Goal: Task Accomplishment & Management: Complete application form

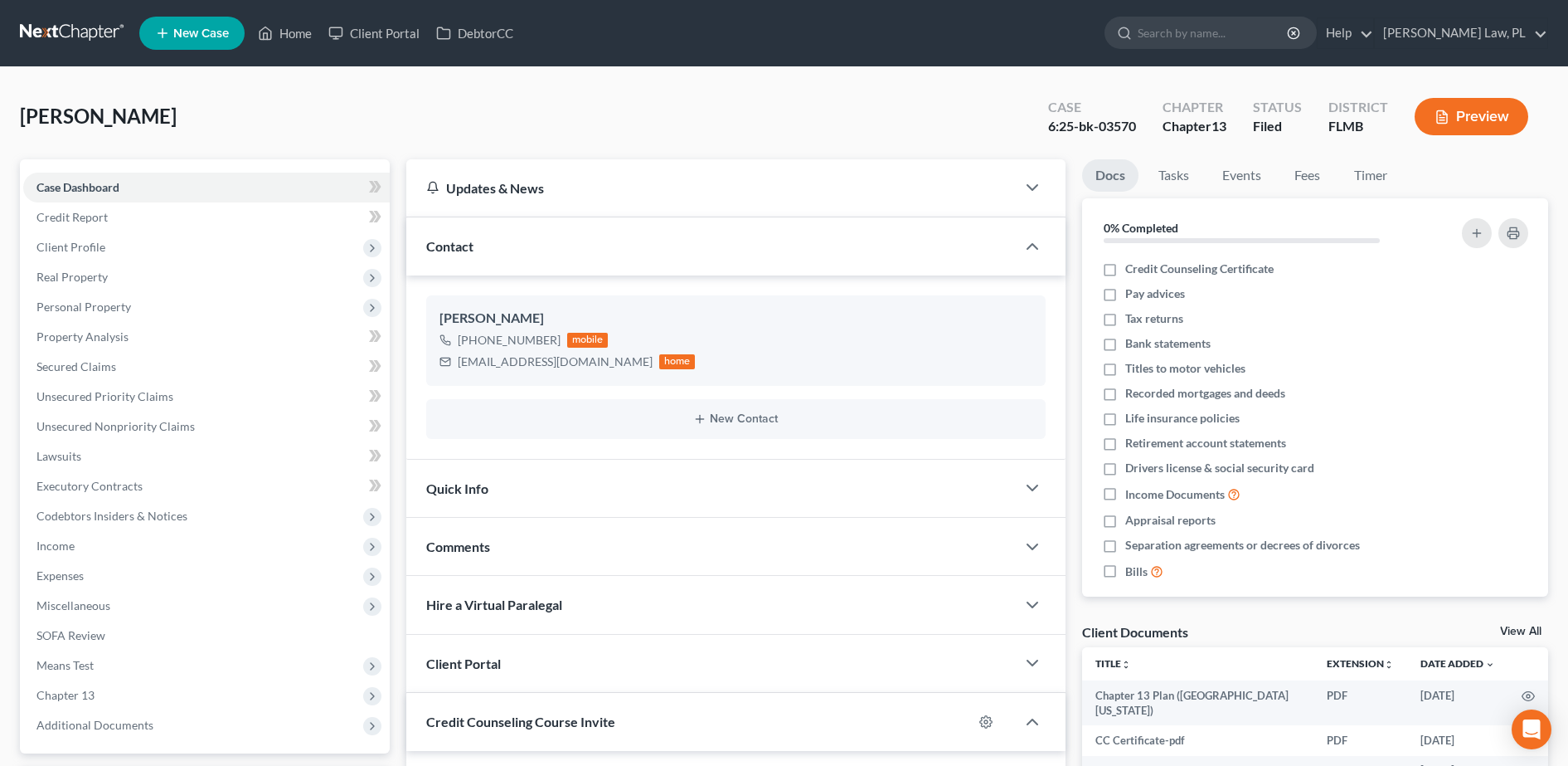
click at [198, 33] on span "New Case" at bounding box center [200, 33] width 55 height 12
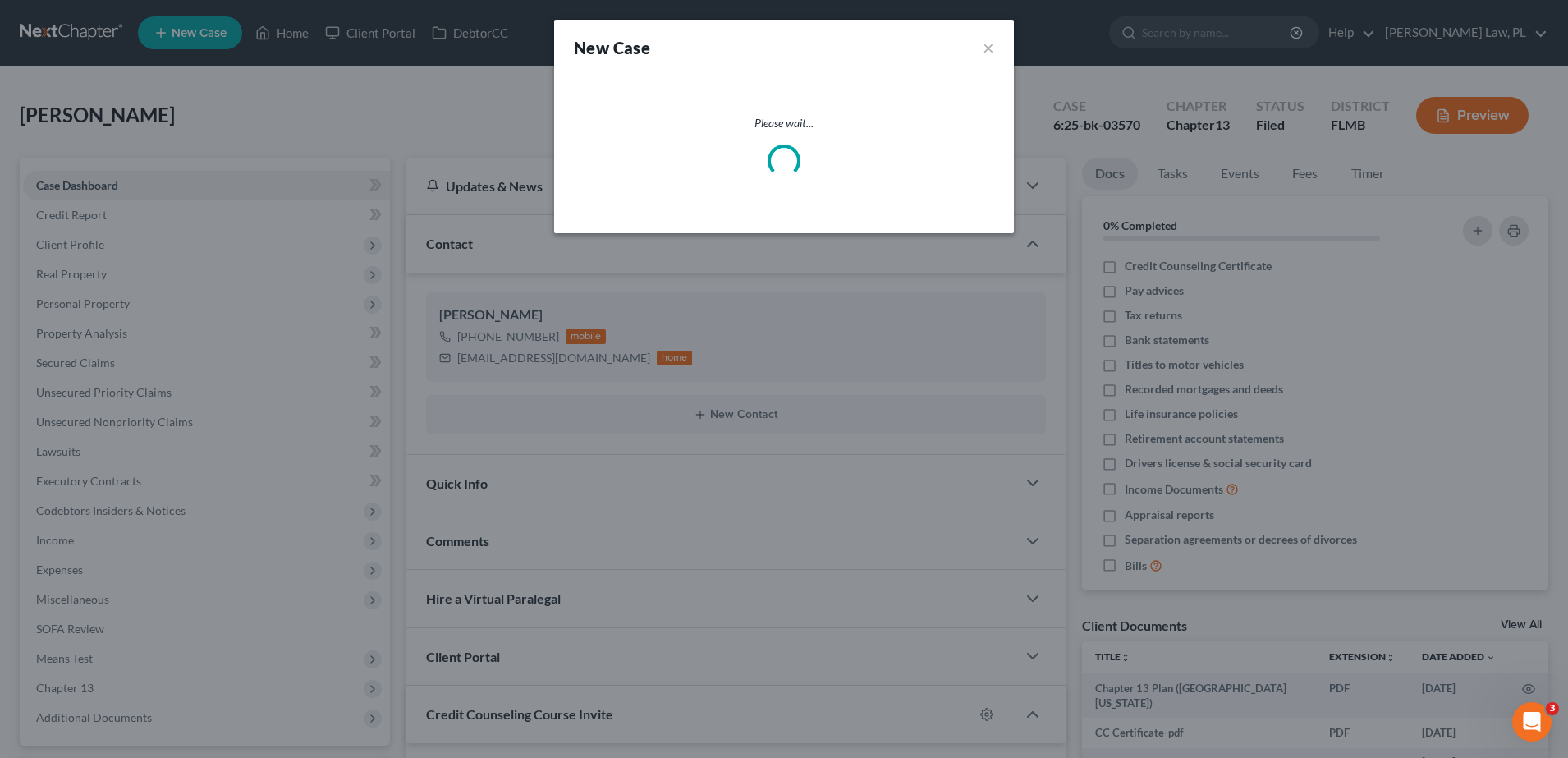
select select "15"
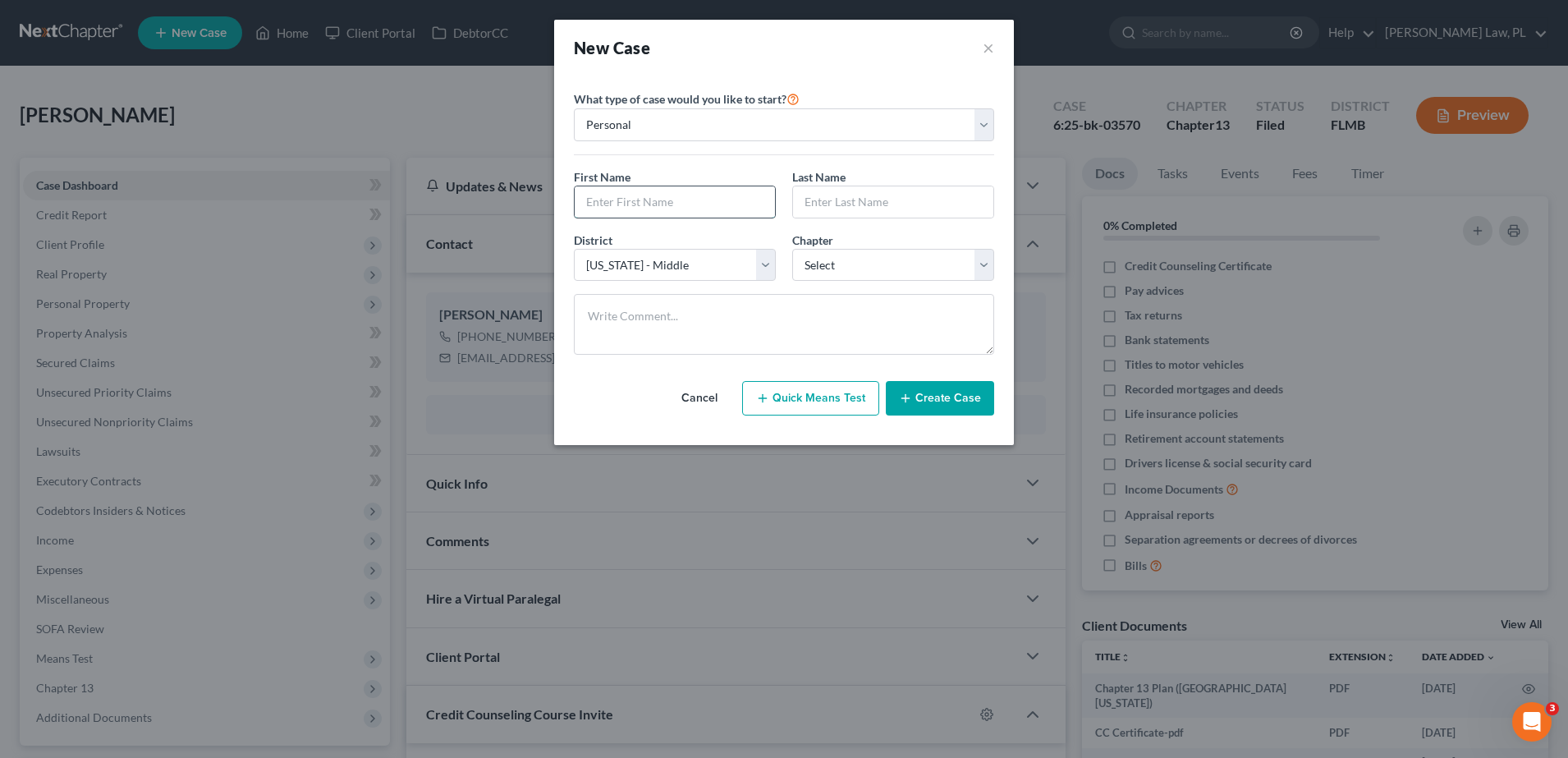
click at [698, 209] on input "text" at bounding box center [674, 202] width 200 height 31
type input "Myonna"
type input "[PERSON_NAME]"
click at [819, 256] on select "Select 7 11 12 13" at bounding box center [893, 265] width 202 height 33
select select "0"
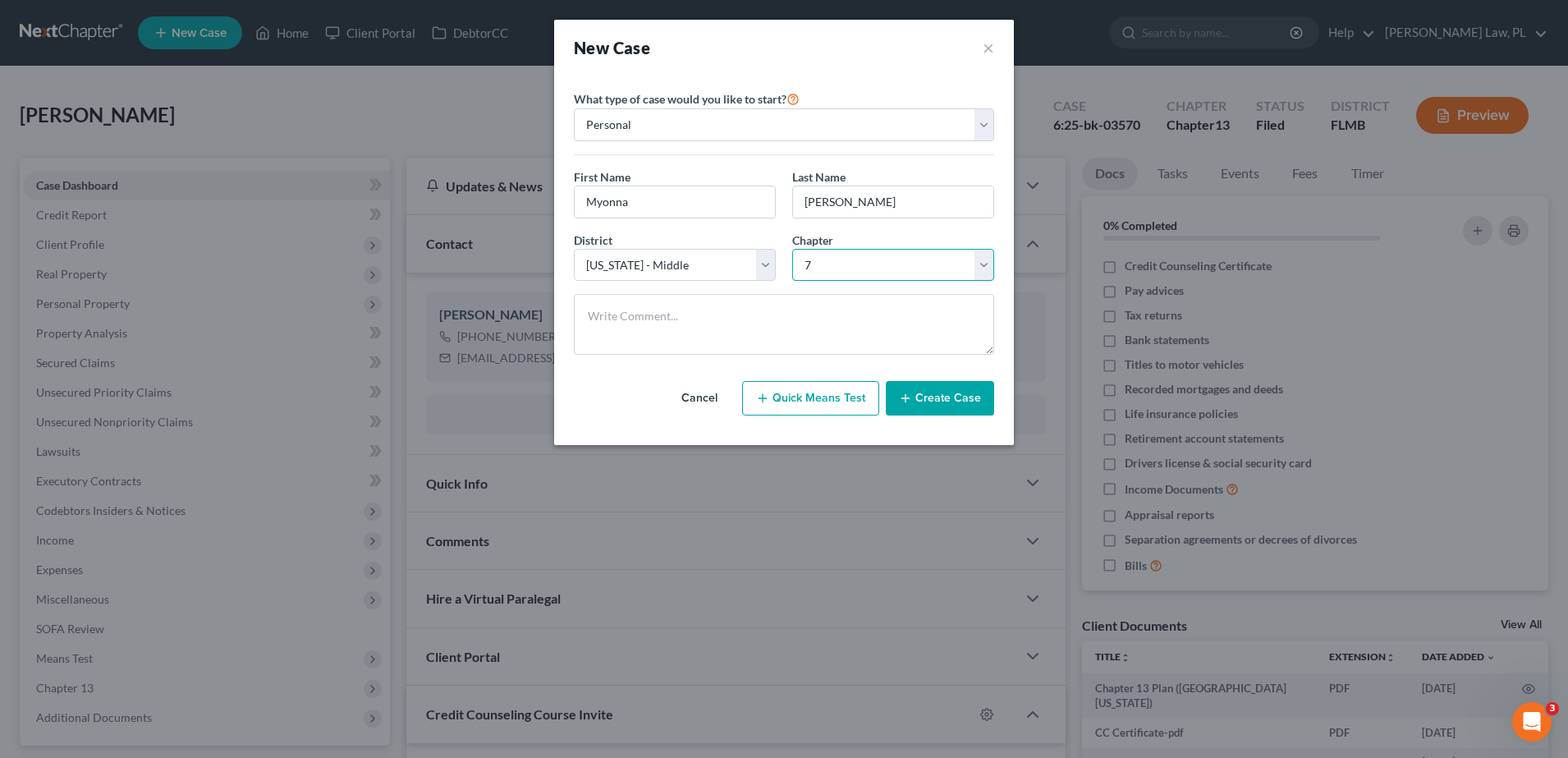
click at [792, 249] on select "Select 7 11 12 13" at bounding box center [893, 265] width 202 height 33
click at [933, 394] on button "Create Case" at bounding box center [940, 398] width 109 height 35
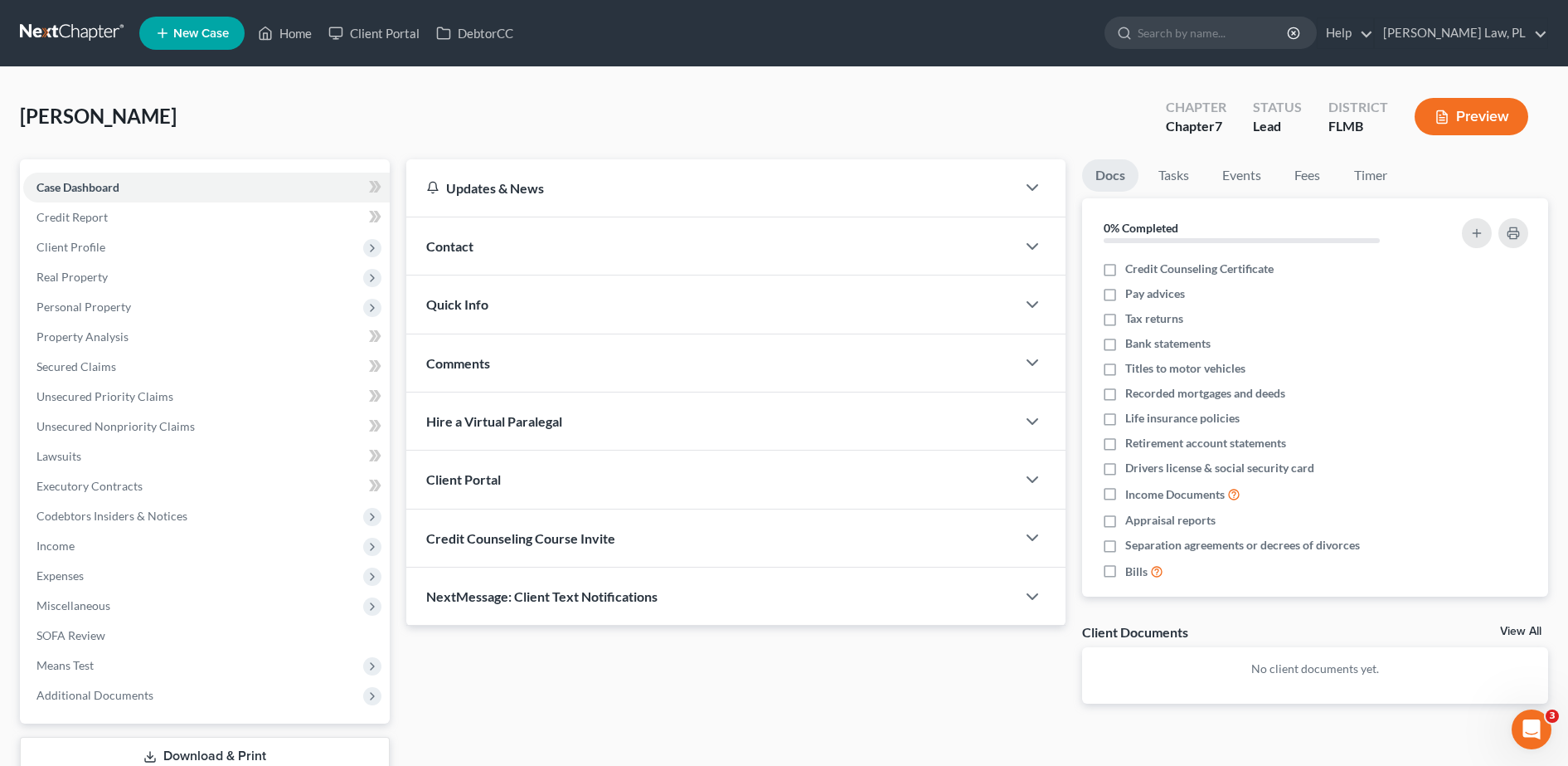
click at [557, 253] on div "Contact" at bounding box center [711, 245] width 609 height 57
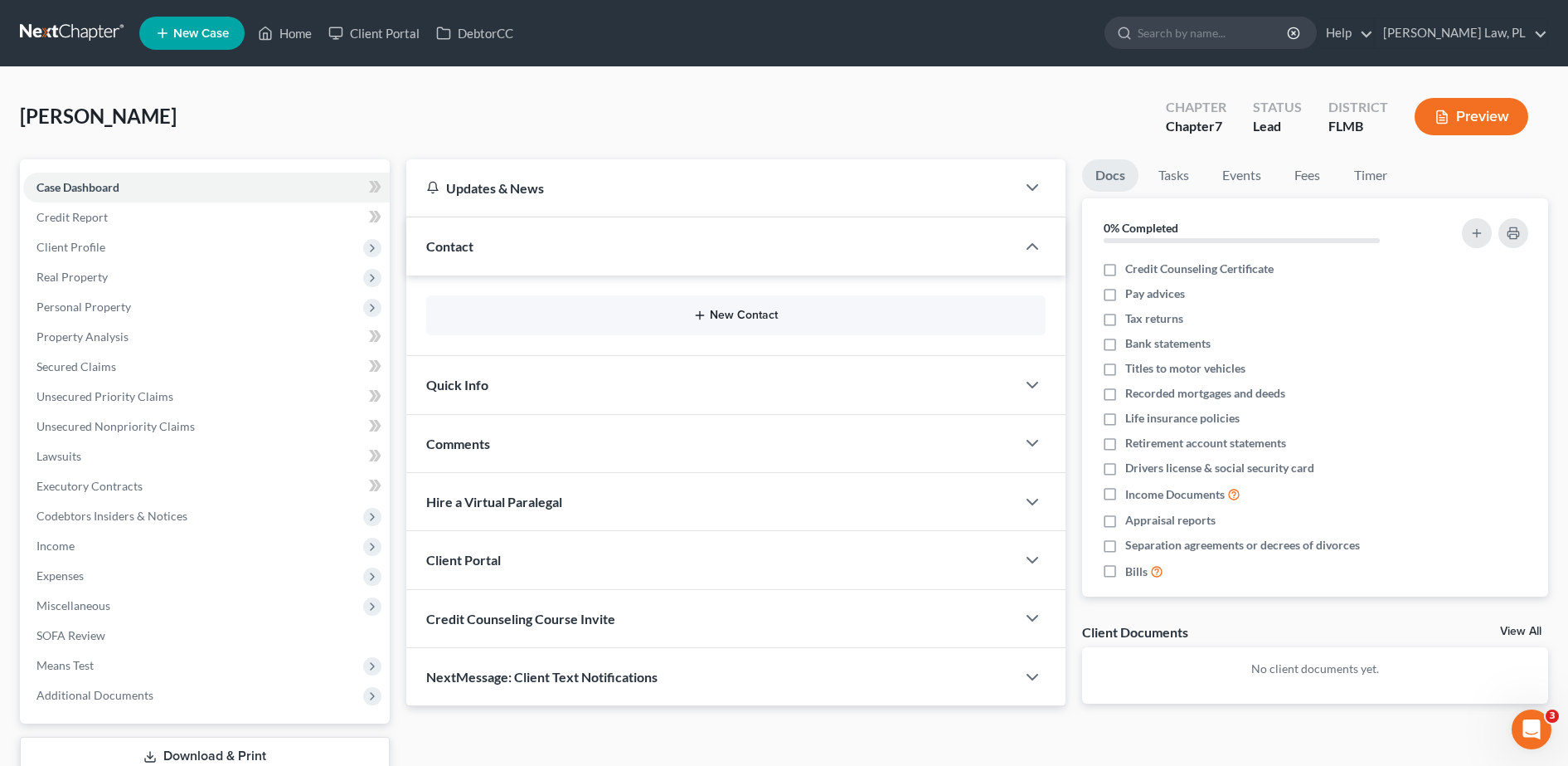
click at [567, 311] on button "New Contact" at bounding box center [736, 314] width 593 height 13
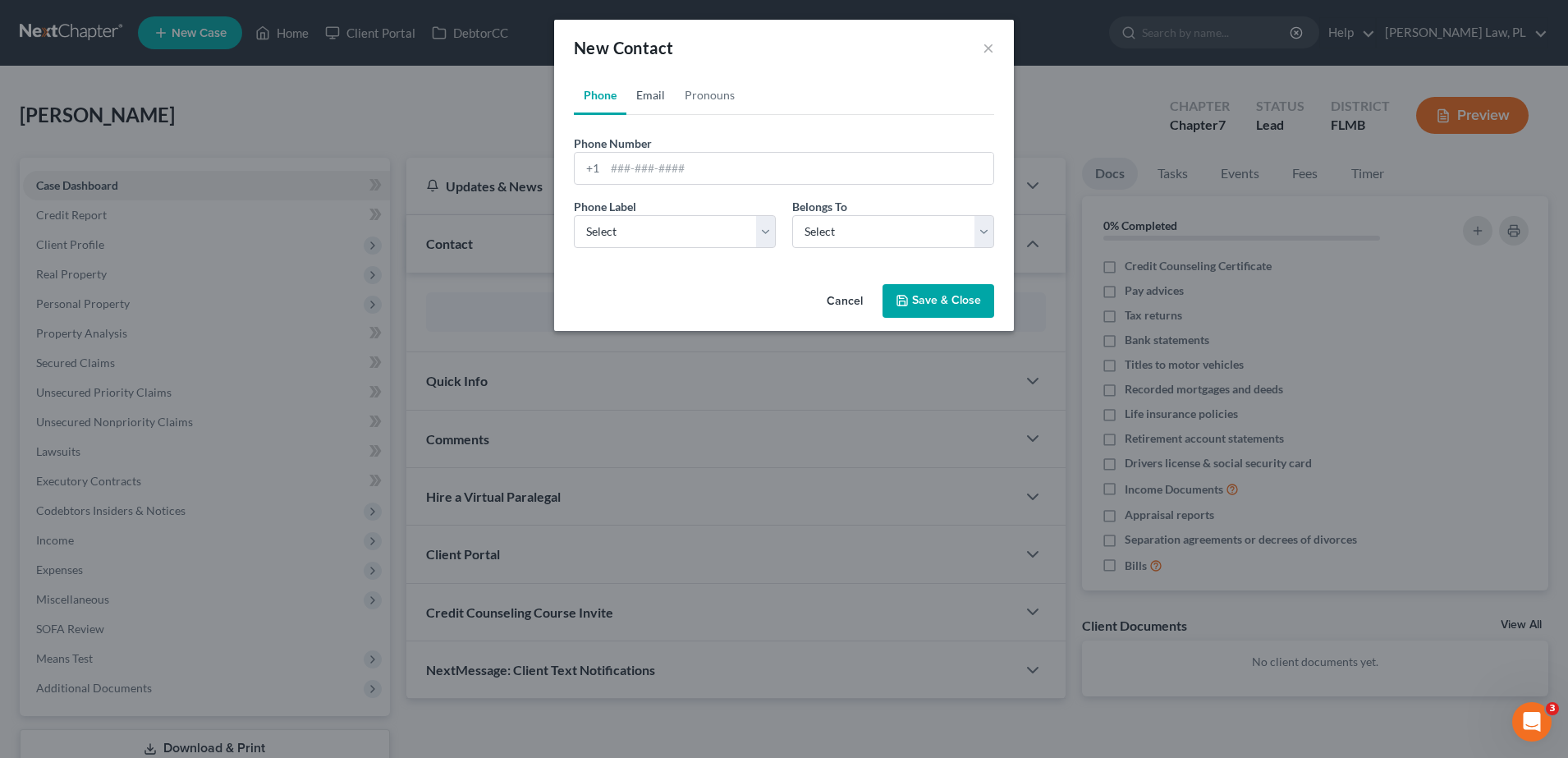
click at [631, 106] on link "Email" at bounding box center [651, 95] width 49 height 39
click at [672, 166] on input "email" at bounding box center [799, 169] width 389 height 31
click at [593, 100] on link "Phone" at bounding box center [600, 95] width 52 height 39
click at [688, 170] on input "tel" at bounding box center [799, 169] width 389 height 31
type input "6236332228"
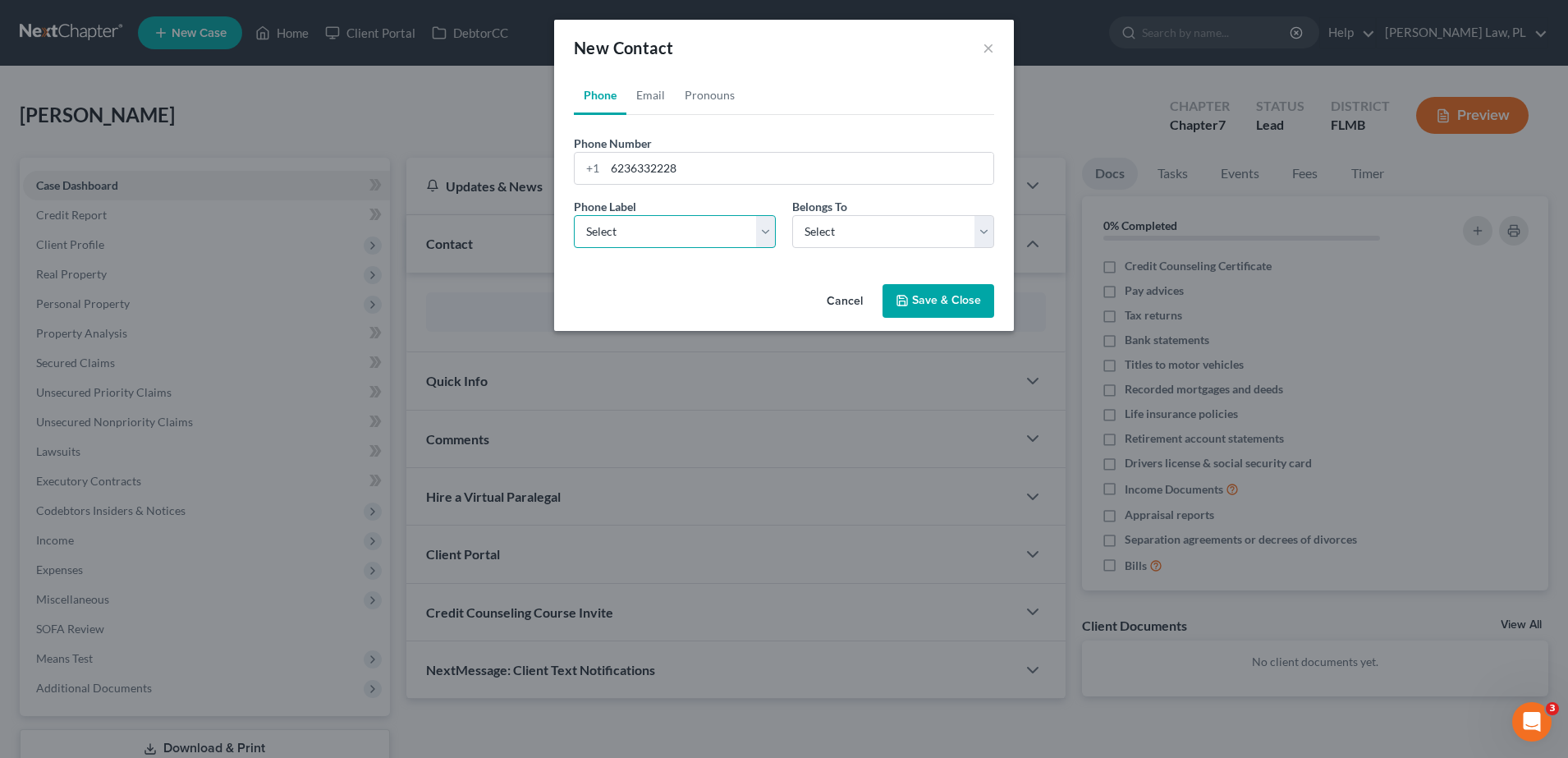
click at [693, 217] on select "Select Mobile Home Work Other" at bounding box center [674, 231] width 202 height 33
select select "0"
click at [574, 215] on select "Select Mobile Home Work Other" at bounding box center [674, 231] width 202 height 33
click at [839, 234] on select "Select Client Other" at bounding box center [893, 231] width 202 height 33
select select "0"
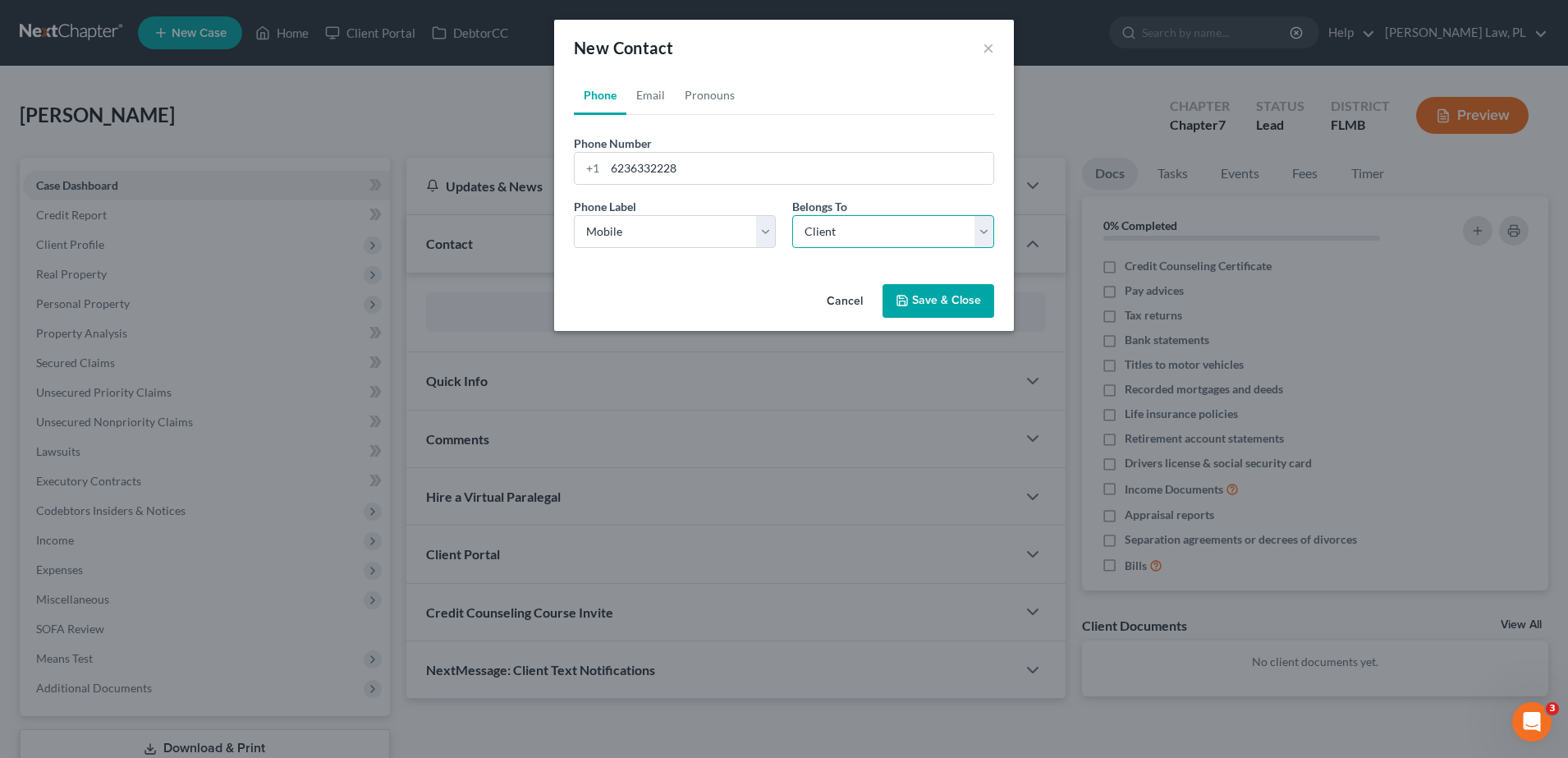
click at [792, 215] on select "Select Client Other" at bounding box center [893, 231] width 202 height 33
select select "0"
click at [651, 103] on link "Email" at bounding box center [651, 95] width 49 height 39
click at [674, 170] on input "email" at bounding box center [799, 169] width 389 height 31
type input "[EMAIL_ADDRESS][DOMAIN_NAME]"
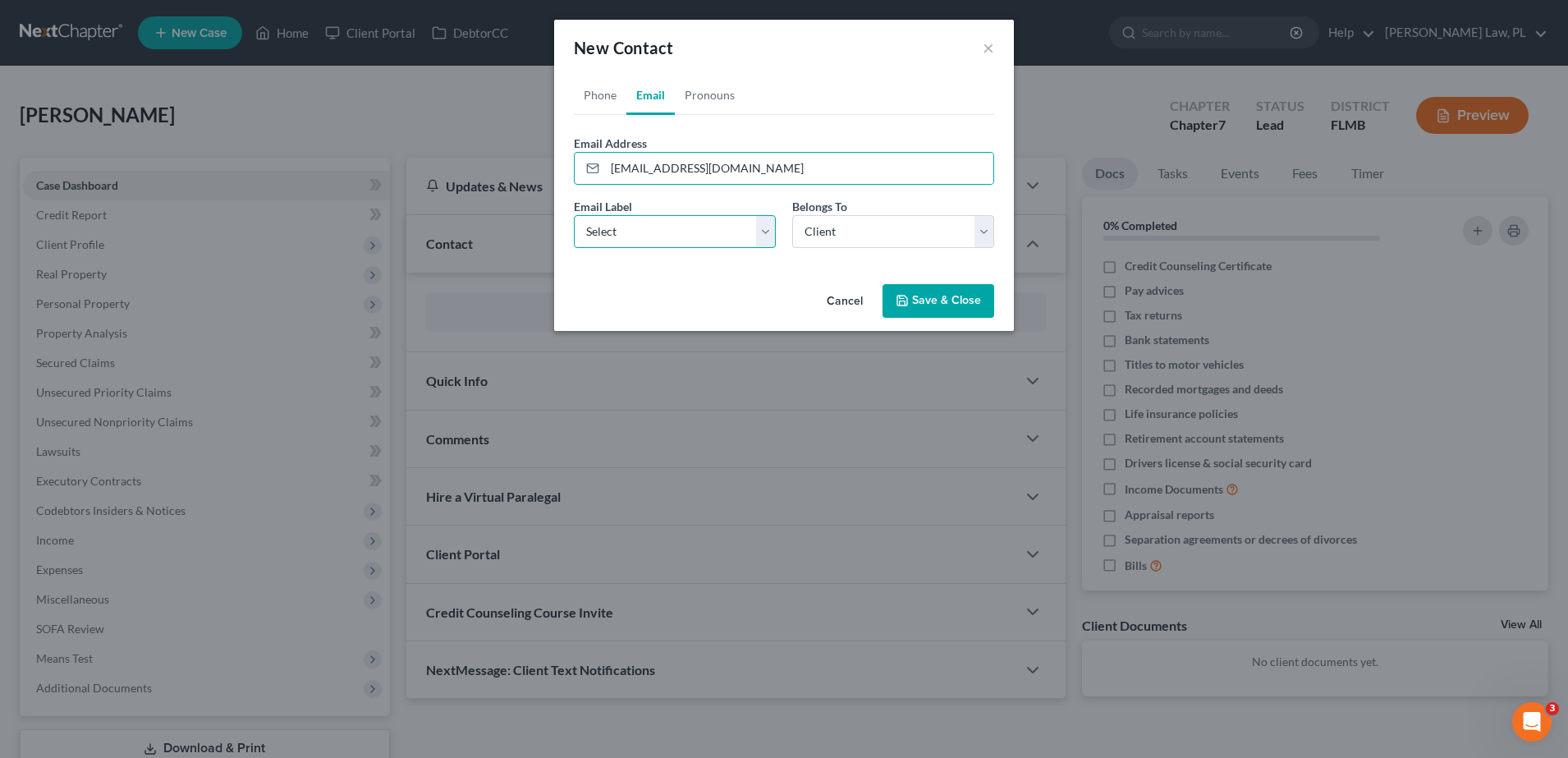
click at [671, 219] on select "Select Home Work Other" at bounding box center [674, 231] width 202 height 33
select select "0"
click at [574, 215] on select "Select Home Work Other" at bounding box center [674, 231] width 202 height 33
click at [918, 300] on button "Save & Close" at bounding box center [938, 302] width 111 height 35
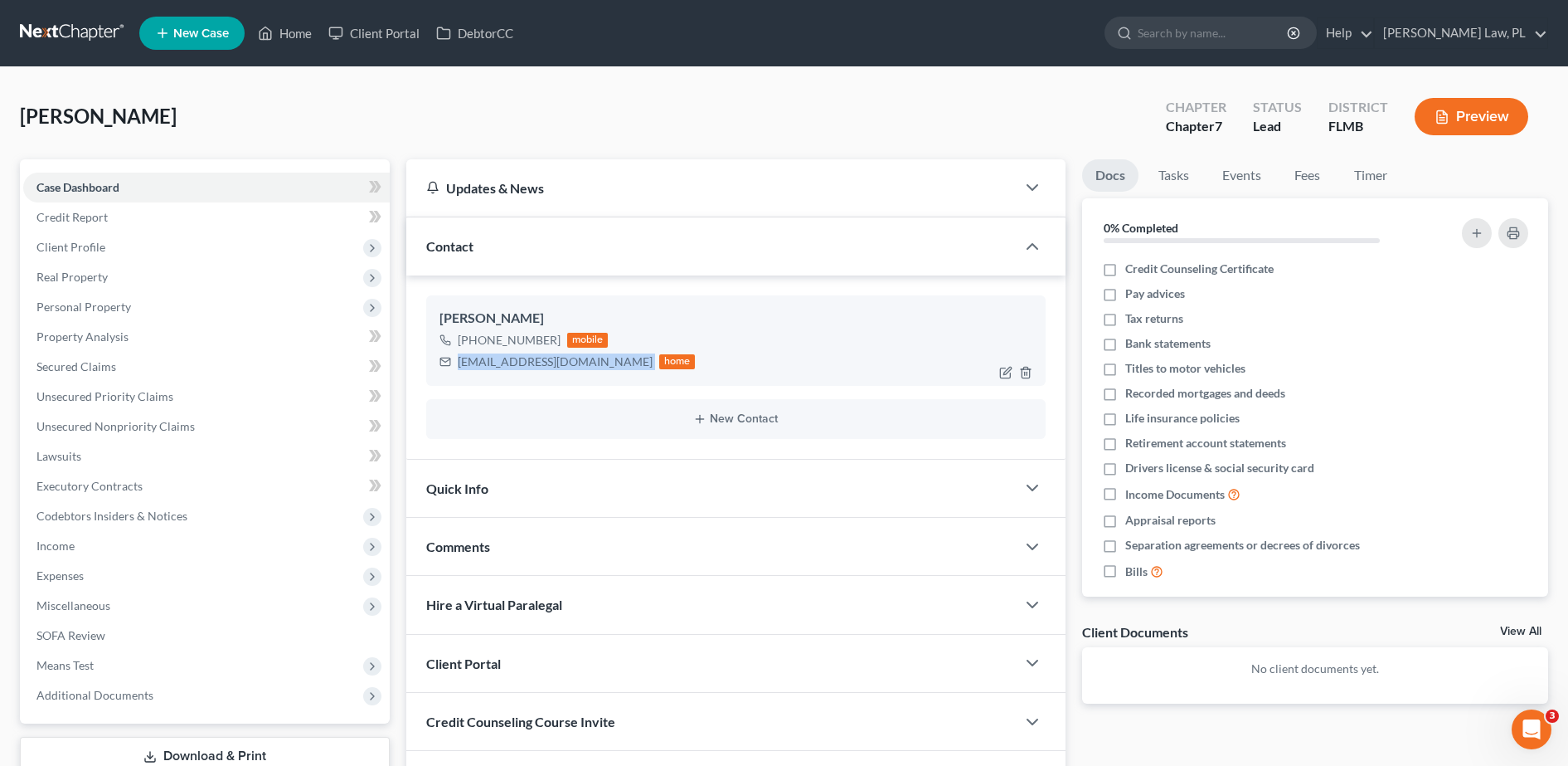
drag, startPoint x: 457, startPoint y: 365, endPoint x: 608, endPoint y: 364, distance: 151.0
click at [608, 364] on div "[EMAIL_ADDRESS][DOMAIN_NAME] home" at bounding box center [568, 362] width 256 height 22
copy div "[EMAIL_ADDRESS][DOMAIN_NAME]"
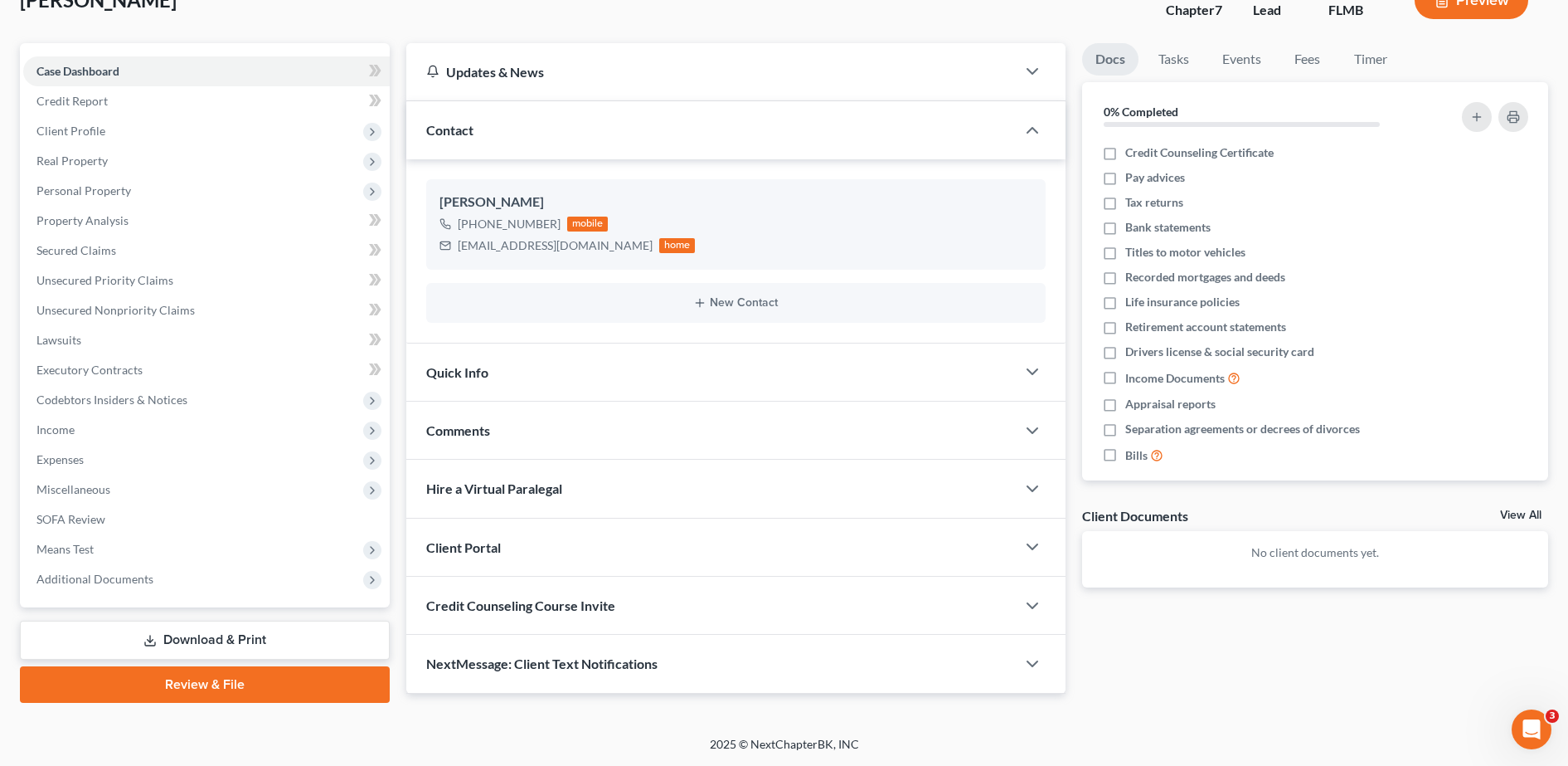
click at [586, 597] on span "Credit Counseling Course Invite" at bounding box center [520, 605] width 189 height 16
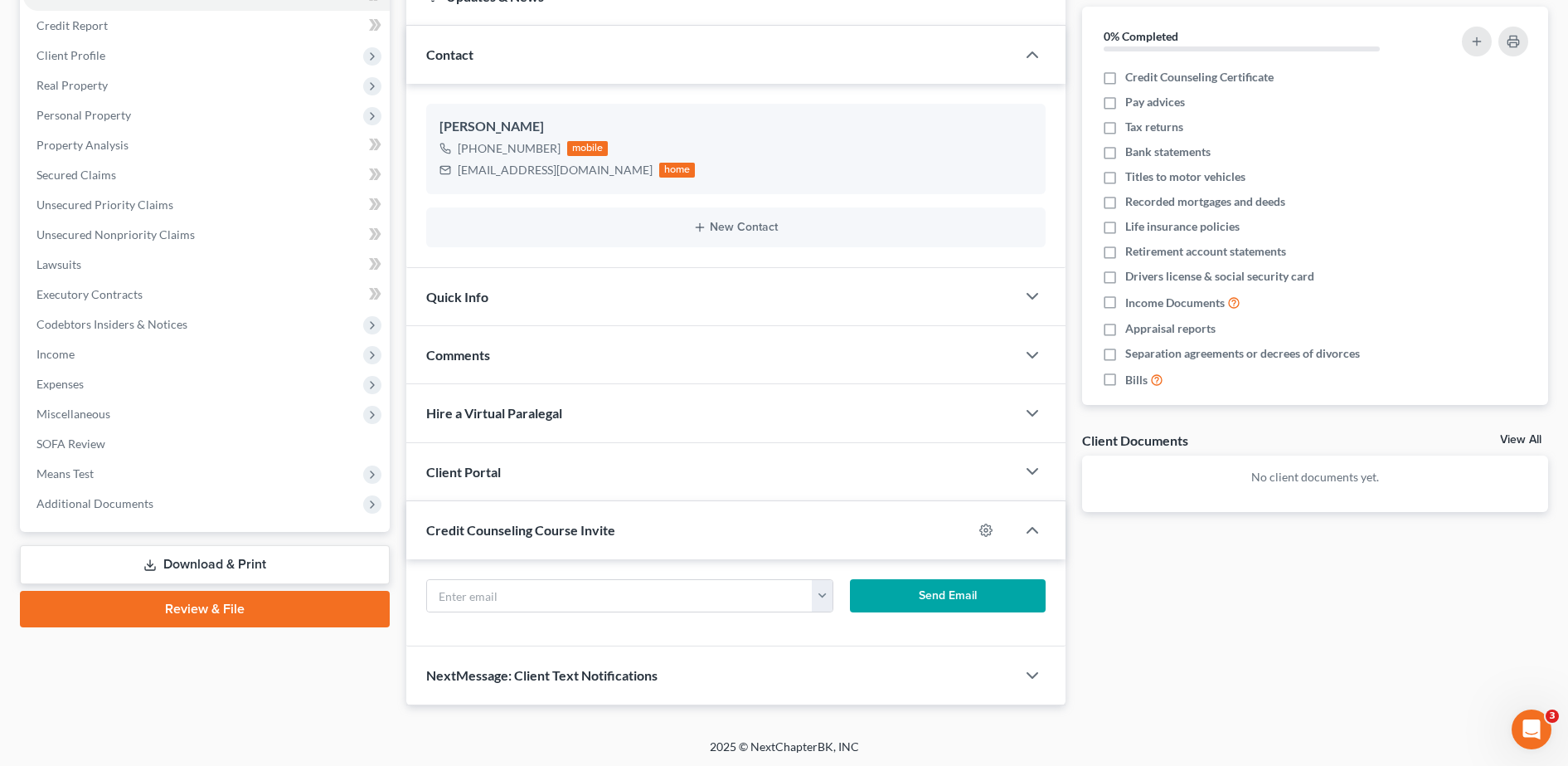
scroll to position [194, 0]
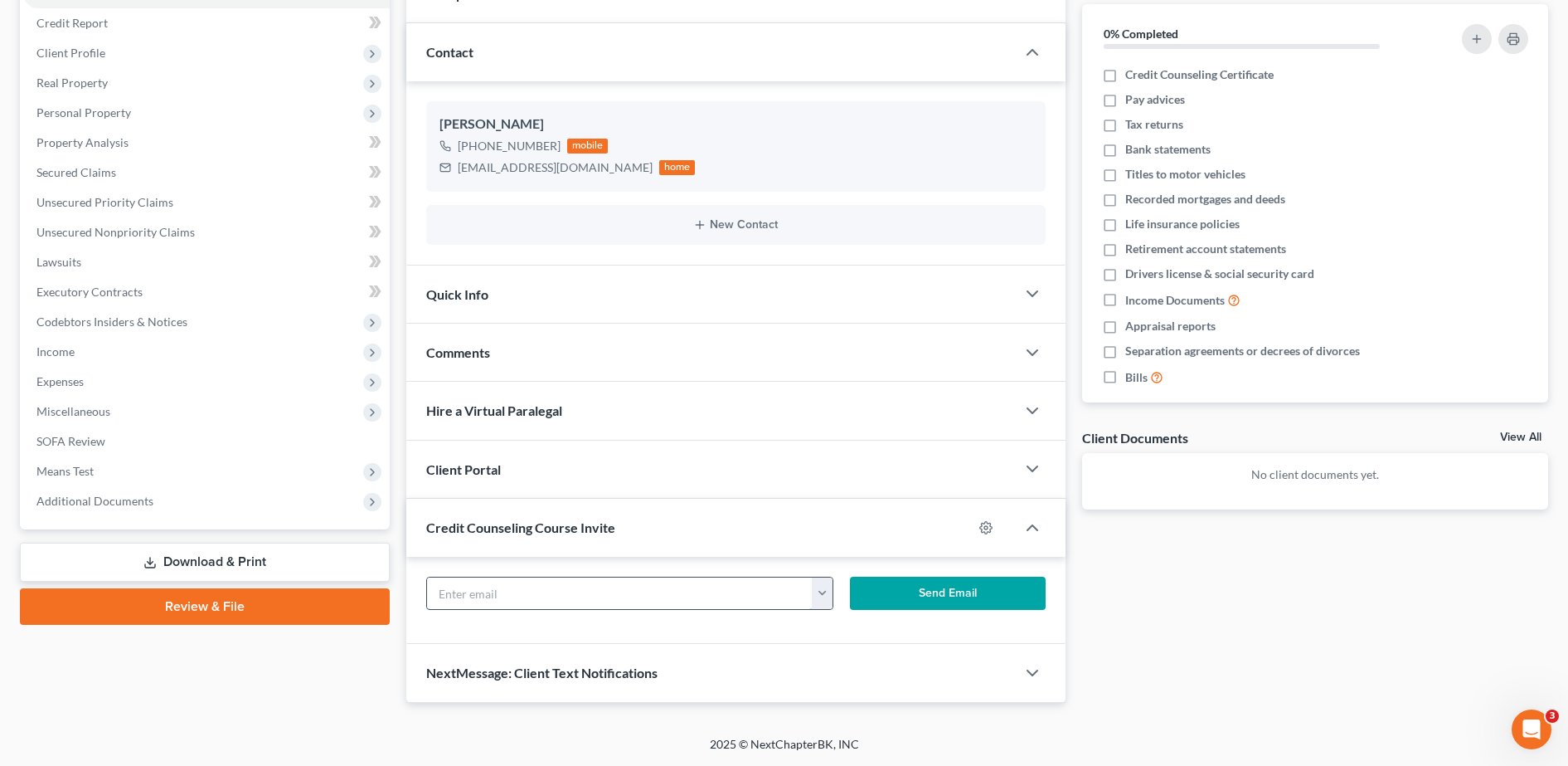
click at [516, 596] on input "text" at bounding box center [620, 593] width 386 height 32
paste input "[EMAIL_ADDRESS][DOMAIN_NAME]"
type input "[EMAIL_ADDRESS][DOMAIN_NAME]"
click at [933, 591] on button "Send Email" at bounding box center [947, 593] width 196 height 33
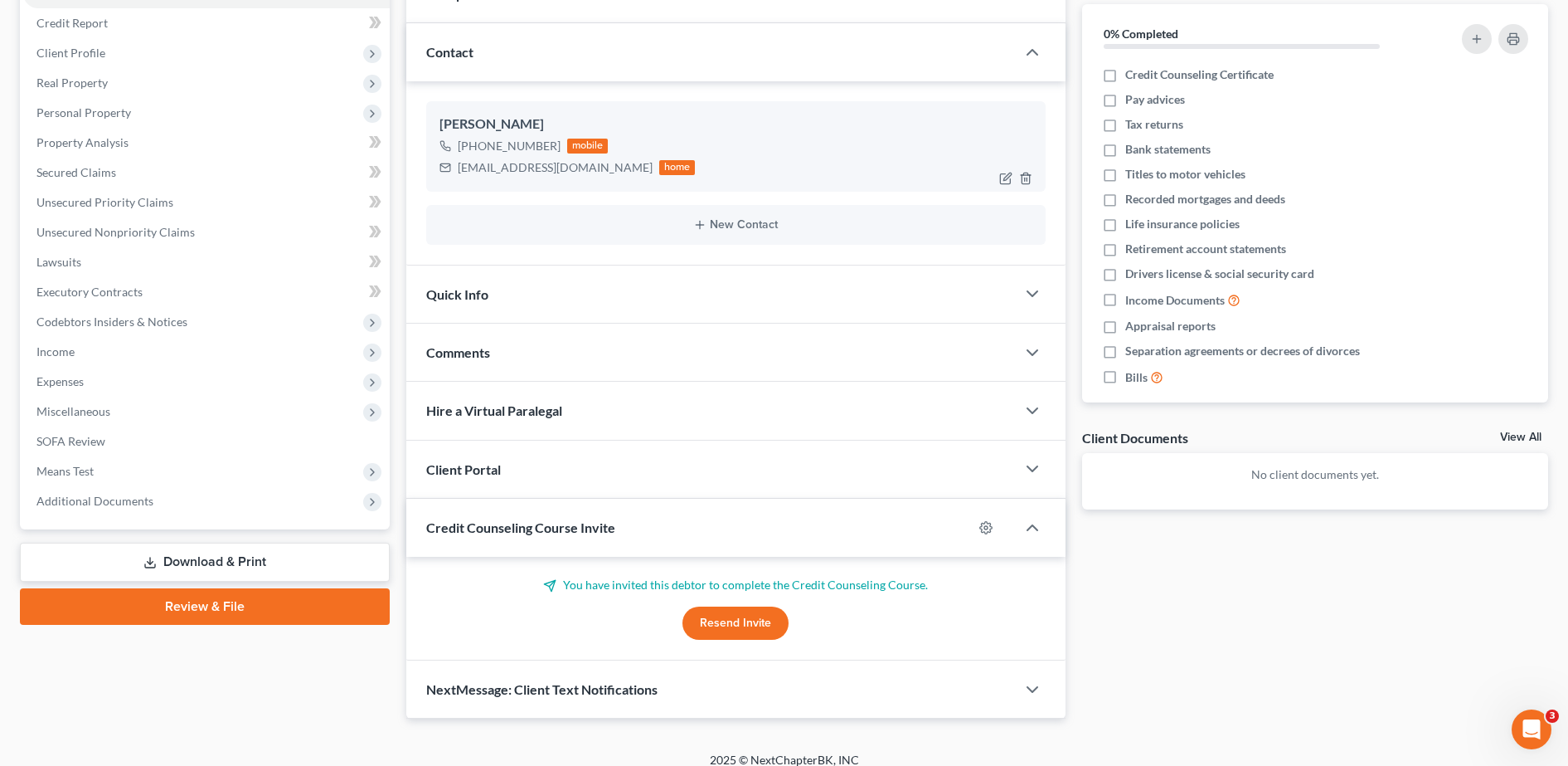
click at [461, 165] on div "[EMAIL_ADDRESS][DOMAIN_NAME]" at bounding box center [555, 167] width 195 height 17
drag, startPoint x: 458, startPoint y: 166, endPoint x: 608, endPoint y: 187, distance: 151.5
click at [608, 187] on div "[PERSON_NAME] [PHONE_NUMBER] mobile [EMAIL_ADDRESS][DOMAIN_NAME] home" at bounding box center [736, 146] width 620 height 90
copy div "[EMAIL_ADDRESS][DOMAIN_NAME]"
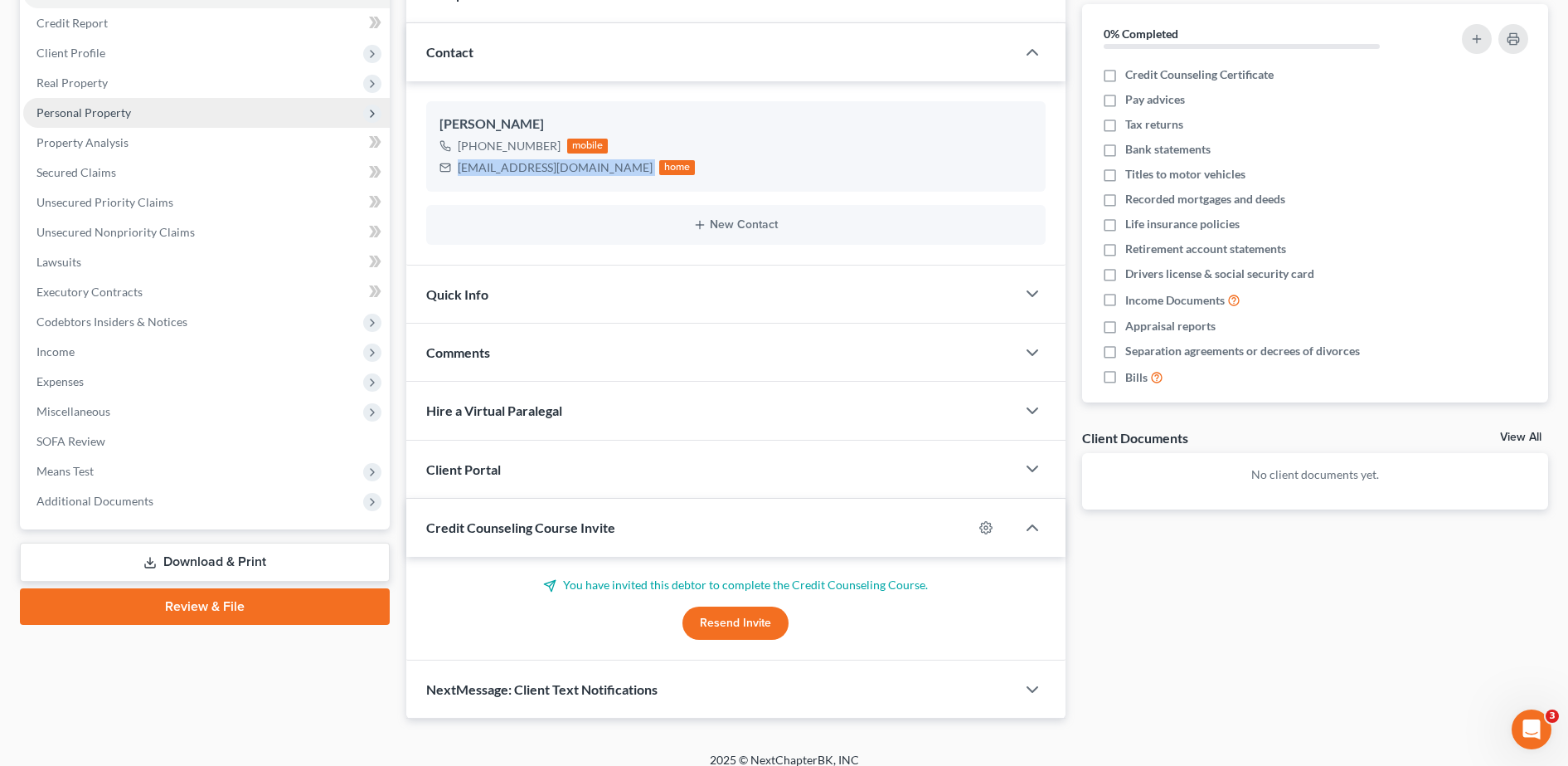
scroll to position [0, 0]
